Goal: Information Seeking & Learning: Learn about a topic

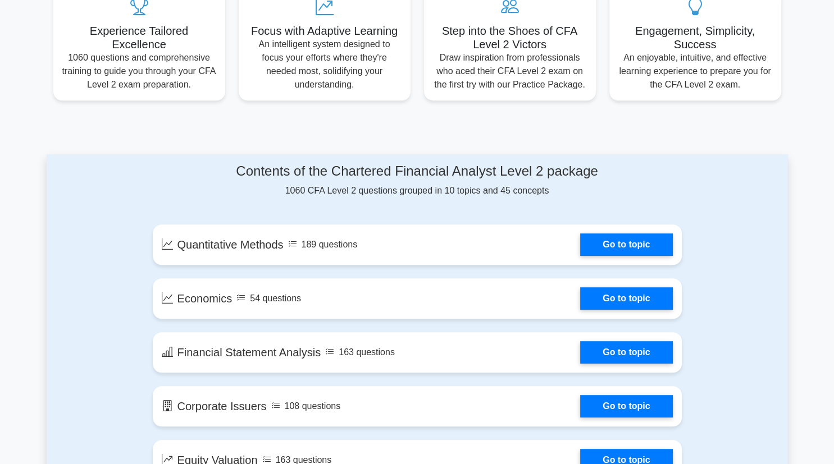
scroll to position [442, 0]
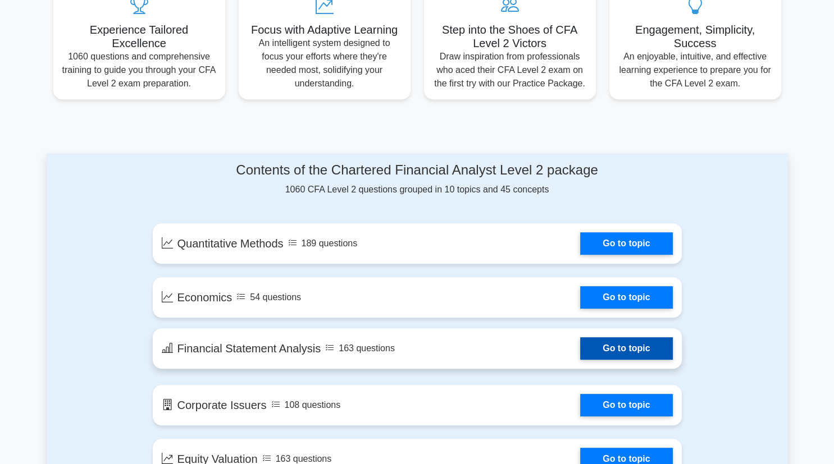
click at [601, 345] on link "Go to topic" at bounding box center [626, 349] width 92 height 22
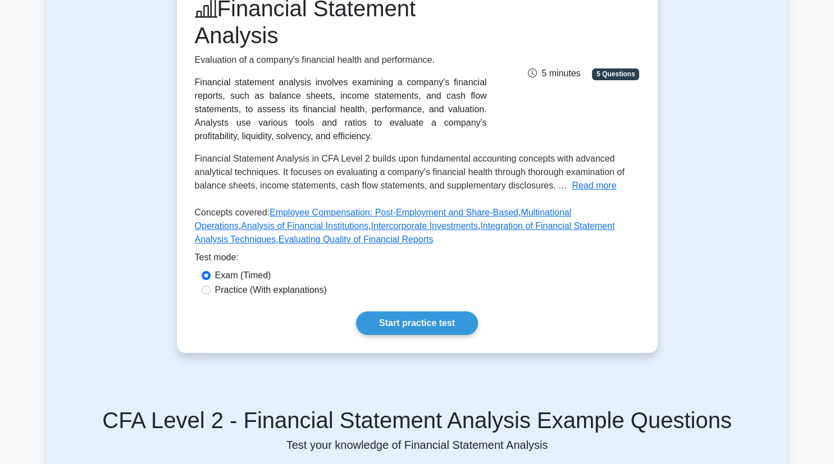
scroll to position [174, 0]
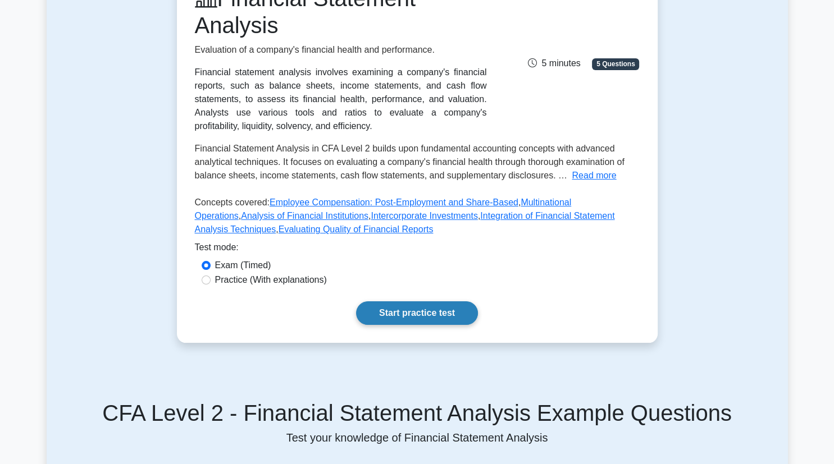
click at [385, 318] on link "Start practice test" at bounding box center [417, 314] width 122 height 24
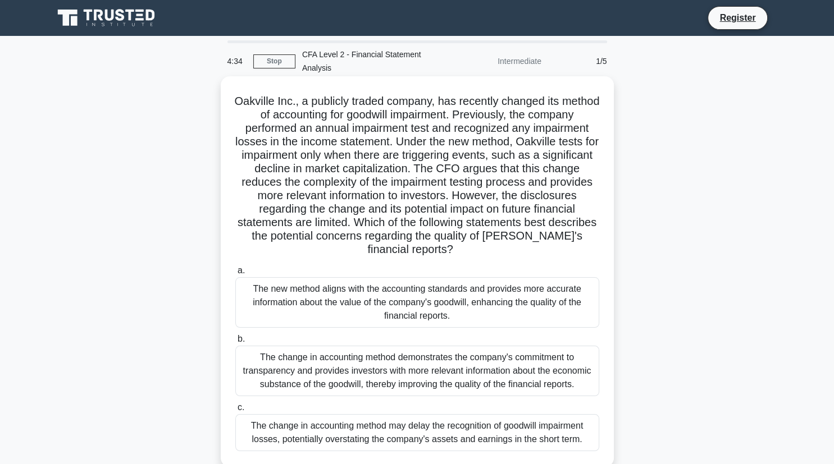
click at [329, 353] on div "The change in accounting method demonstrates the company's commitment to transp…" at bounding box center [417, 371] width 364 height 51
click at [235, 343] on input "b. The change in accounting method demonstrates the company's commitment to tra…" at bounding box center [235, 339] width 0 height 7
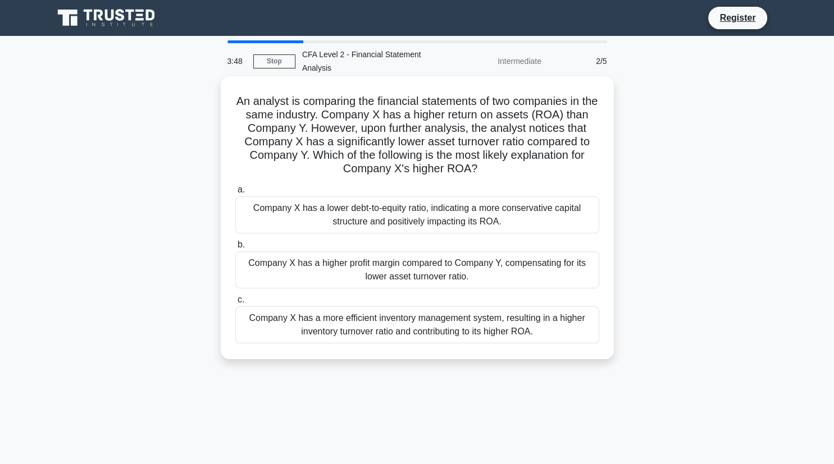
click at [374, 269] on div "Company X has a higher profit margin compared to Company Y, compensating for it…" at bounding box center [417, 270] width 364 height 37
click at [235, 249] on input "b. Company X has a higher profit margin compared to Company Y, compensating for…" at bounding box center [235, 244] width 0 height 7
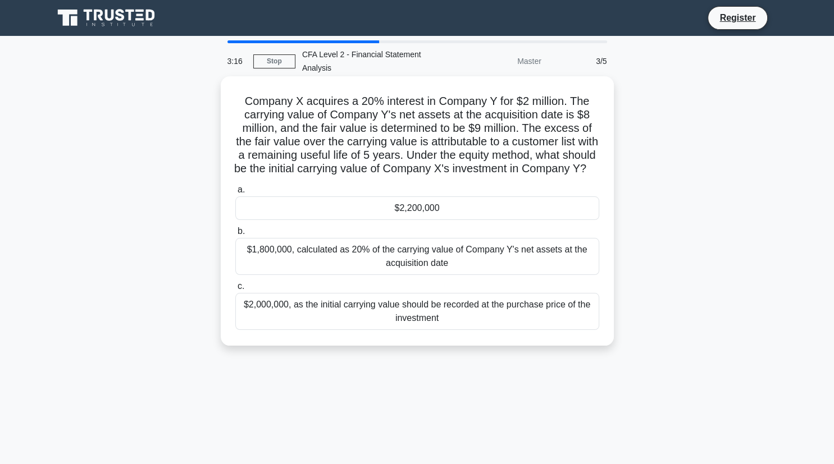
click at [401, 261] on div "$1,800,000, calculated as 20% of the carrying value of Company Y's net assets a…" at bounding box center [417, 256] width 364 height 37
click at [235, 235] on input "b. $1,800,000, calculated as 20% of the carrying value of Company Y's net asset…" at bounding box center [235, 231] width 0 height 7
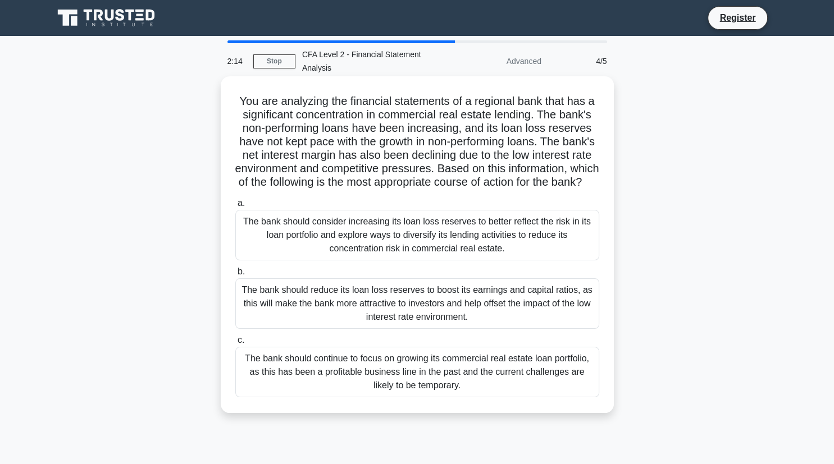
click at [409, 231] on div "The bank should consider increasing its loan loss reserves to better reflect th…" at bounding box center [417, 235] width 364 height 51
click at [235, 207] on input "a. The bank should consider increasing its loan loss reserves to better reflect…" at bounding box center [235, 203] width 0 height 7
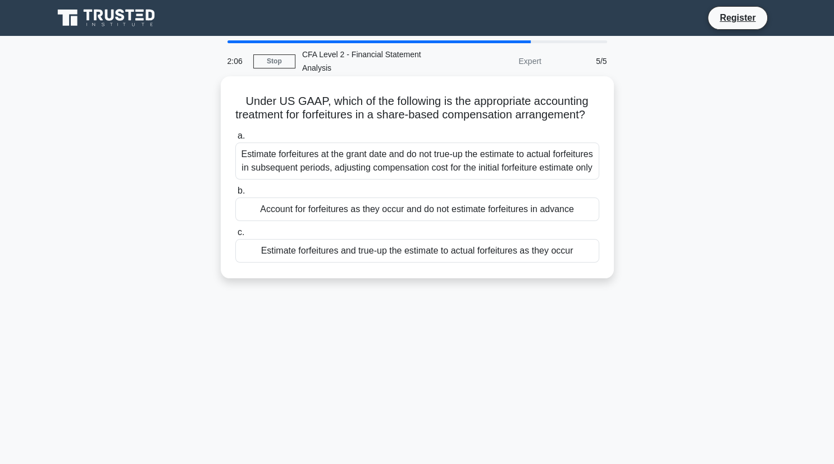
click at [400, 221] on div "Account for forfeitures as they occur and do not estimate forfeitures in advance" at bounding box center [417, 210] width 364 height 24
click at [235, 195] on input "b. Account for forfeitures as they occur and do not estimate forfeitures in adv…" at bounding box center [235, 191] width 0 height 7
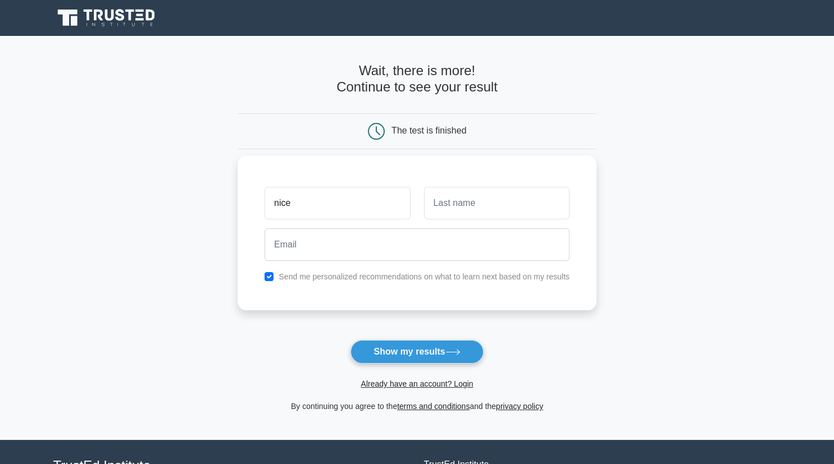
type input "nice"
drag, startPoint x: 431, startPoint y: 224, endPoint x: 430, endPoint y: 209, distance: 14.6
click at [430, 209] on div at bounding box center [496, 204] width 159 height 42
click at [430, 209] on input "text" at bounding box center [496, 203] width 145 height 33
type input "marra"
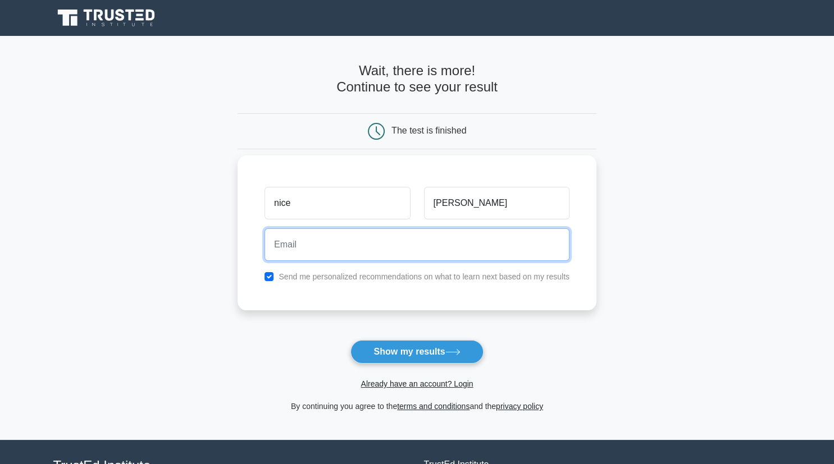
click at [361, 257] on input "email" at bounding box center [417, 245] width 305 height 33
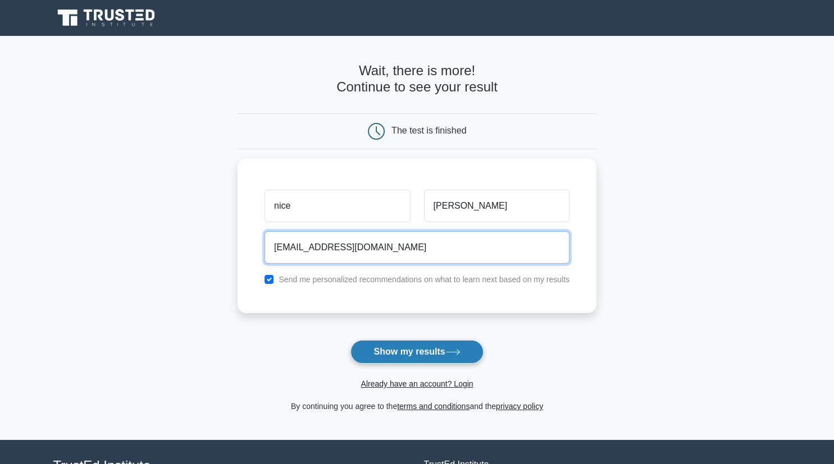
type input "nicepeter84@gmail.com"
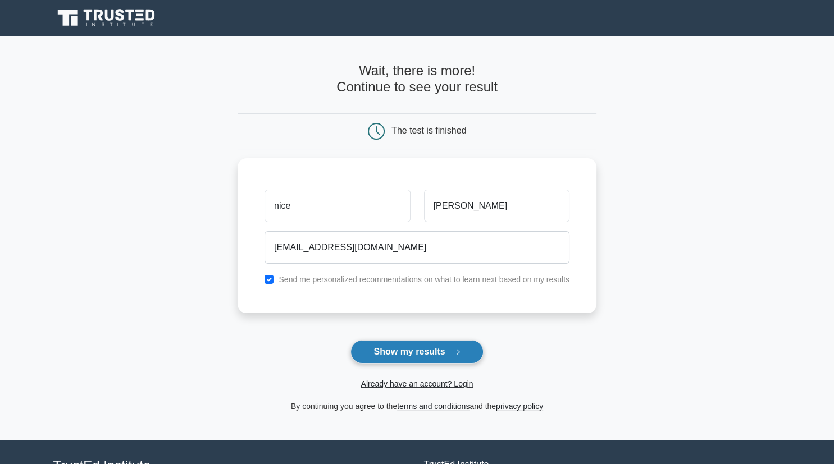
click at [401, 349] on button "Show my results" at bounding box center [416, 352] width 133 height 24
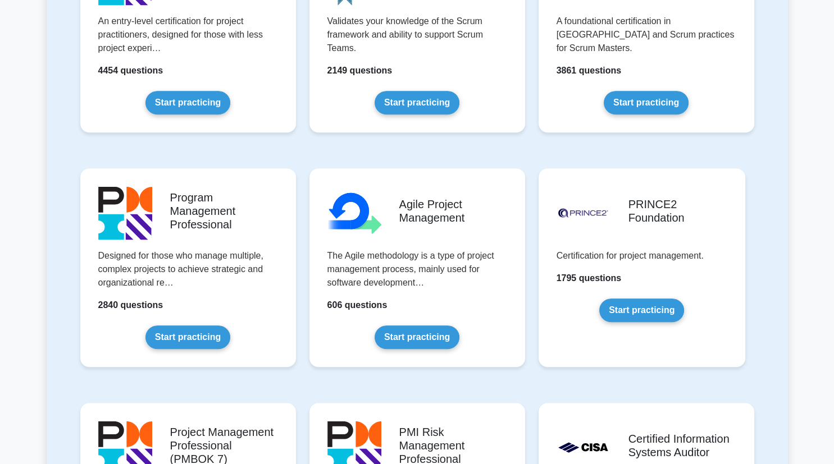
scroll to position [604, 0]
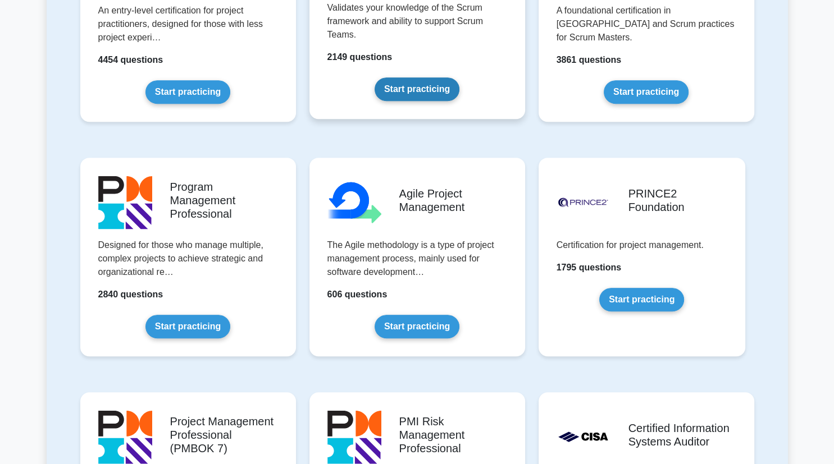
scroll to position [614, 0]
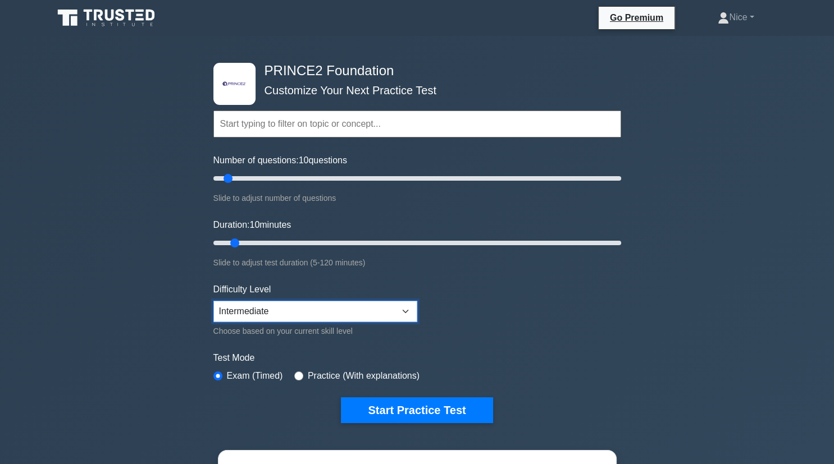
click at [213, 301] on select "Beginner Intermediate Expert" at bounding box center [315, 311] width 204 height 21
select select "beginner"
click option "Beginner" at bounding box center [0, 0] width 0 height 0
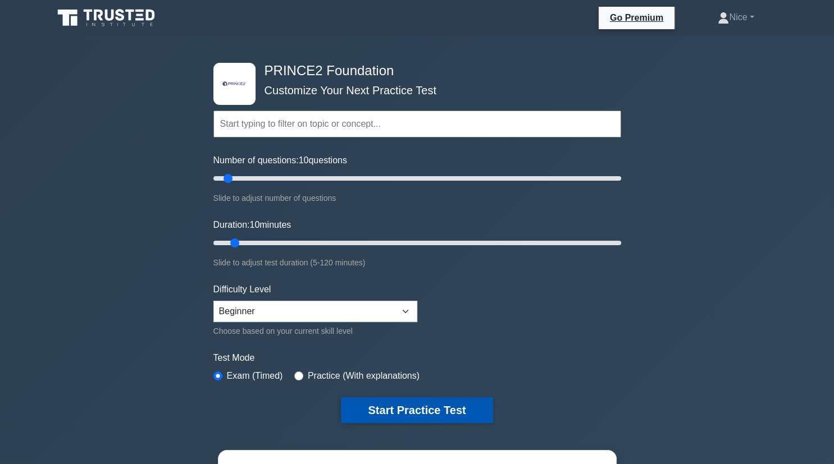
click at [380, 403] on button "Start Practice Test" at bounding box center [417, 411] width 152 height 26
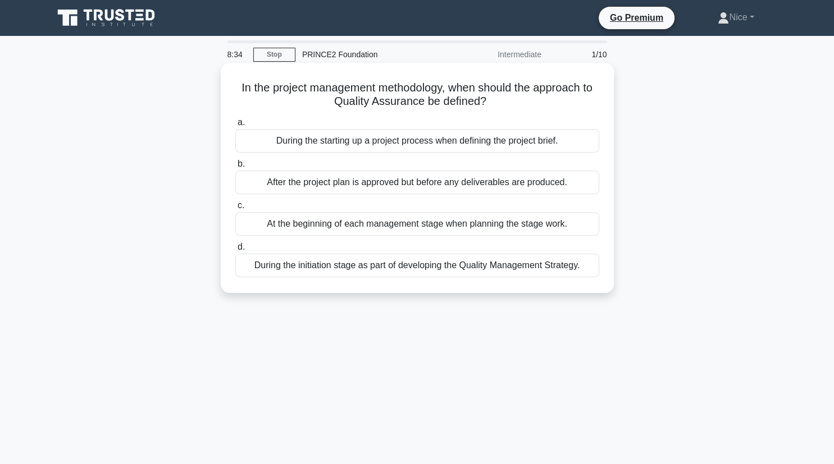
click at [414, 266] on div "During the initiation stage as part of developing the Quality Management Strate…" at bounding box center [417, 266] width 364 height 24
click at [235, 251] on input "d. During the initiation stage as part of developing the Quality Management Str…" at bounding box center [235, 247] width 0 height 7
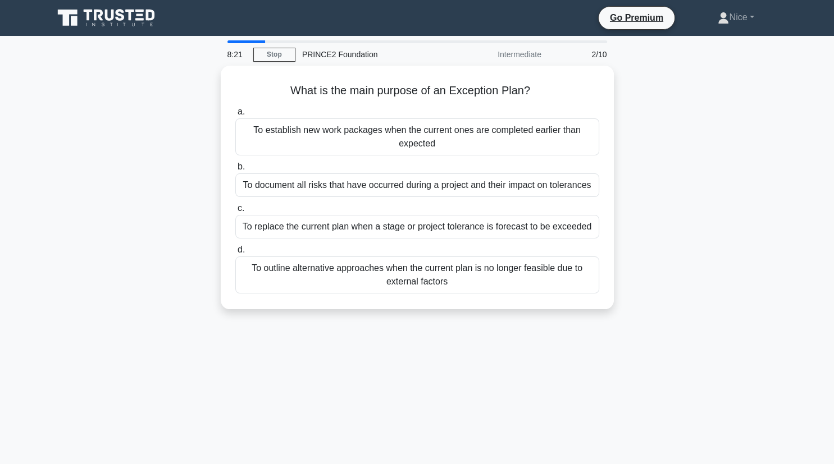
click at [414, 266] on div "To outline alternative approaches when the current plan is no longer feasible d…" at bounding box center [417, 275] width 364 height 37
click at [235, 254] on input "d. To outline alternative approaches when the current plan is no longer feasibl…" at bounding box center [235, 250] width 0 height 7
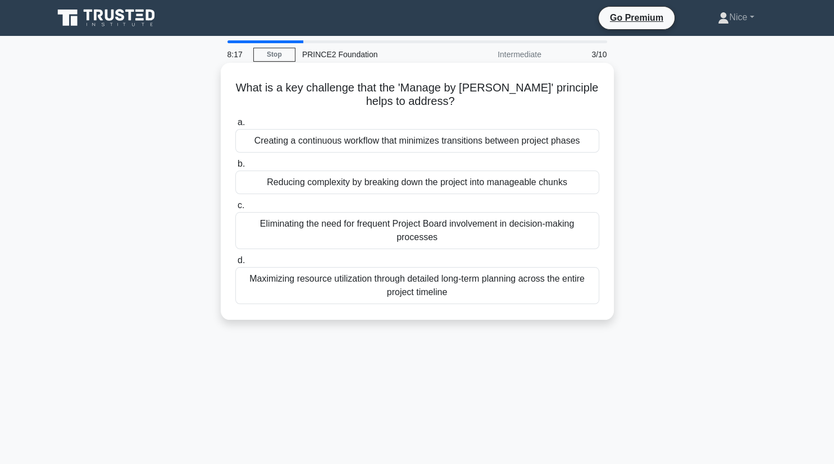
click at [420, 185] on div "Reducing complexity by breaking down the project into manageable chunks" at bounding box center [417, 183] width 364 height 24
click at [235, 168] on input "b. Reducing complexity by breaking down the project into manageable chunks" at bounding box center [235, 164] width 0 height 7
